Goal: Transaction & Acquisition: Purchase product/service

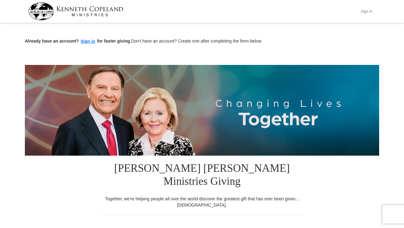
click at [364, 12] on button "Sign In" at bounding box center [366, 12] width 19 height 10
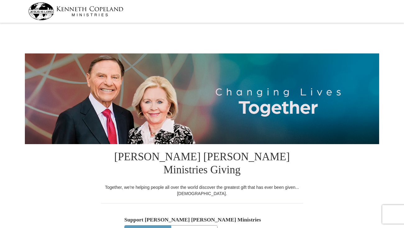
select select "FL"
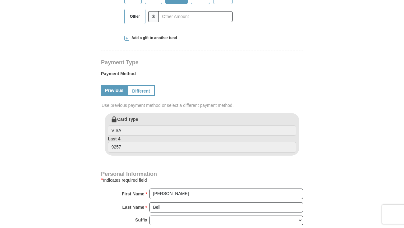
scroll to position [223, 0]
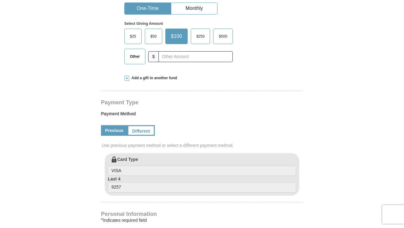
click at [126, 76] on span at bounding box center [126, 78] width 5 height 5
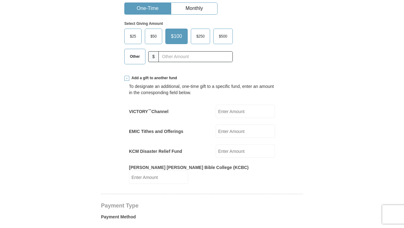
click at [230, 125] on input "EMIC Tithes and Offerings" at bounding box center [245, 131] width 59 height 13
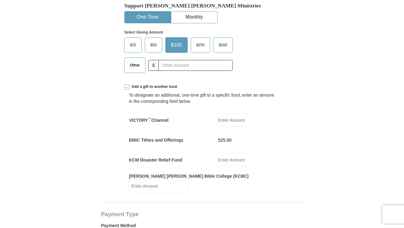
scroll to position [158, 0]
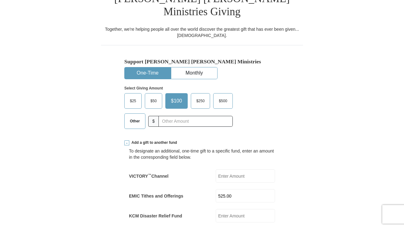
type input "525.00"
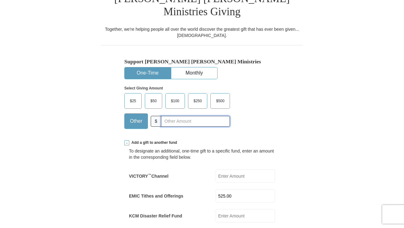
click at [165, 116] on input "text" at bounding box center [195, 121] width 69 height 11
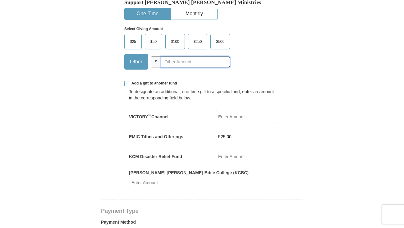
scroll to position [216, 0]
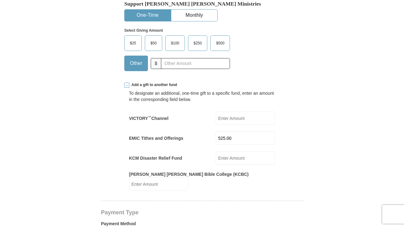
drag, startPoint x: 243, startPoint y: 127, endPoint x: 186, endPoint y: 123, distance: 57.4
click at [216, 132] on input "525.00" at bounding box center [245, 138] width 59 height 13
type input "525.00"
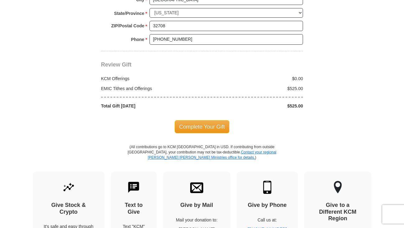
scroll to position [620, 0]
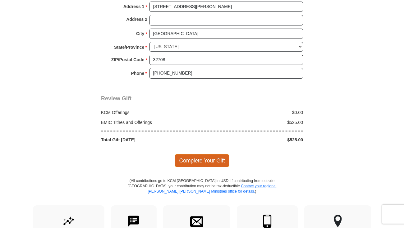
click at [215, 154] on span "Complete Your Gift" at bounding box center [202, 160] width 55 height 13
